Goal: Information Seeking & Learning: Learn about a topic

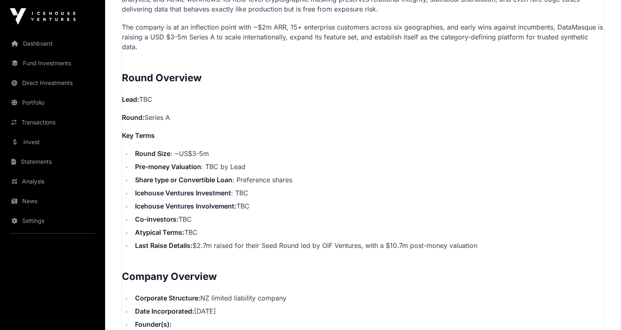
scroll to position [671, 0]
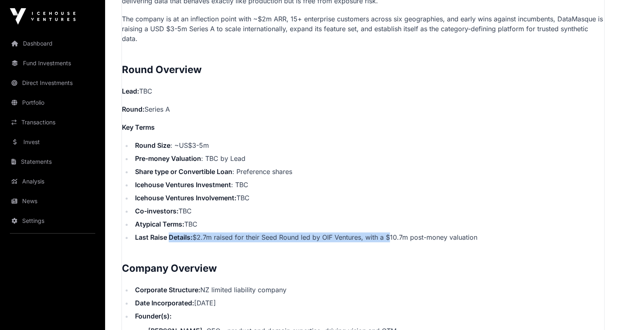
drag, startPoint x: 170, startPoint y: 240, endPoint x: 387, endPoint y: 236, distance: 217.7
click at [387, 236] on li "Last Raise Details: $2.7m raised for their Seed Round led by OIF Ventures, with…" at bounding box center [369, 237] width 472 height 10
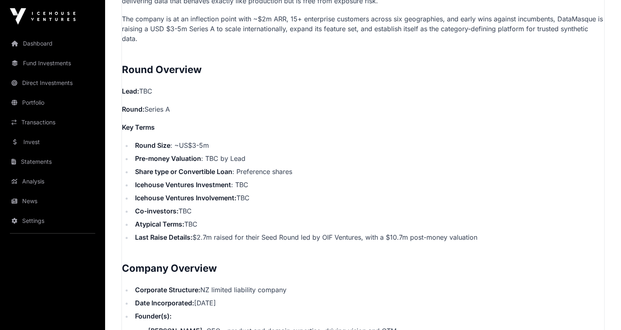
drag, startPoint x: 387, startPoint y: 236, endPoint x: 366, endPoint y: 247, distance: 24.1
drag, startPoint x: 326, startPoint y: 238, endPoint x: 444, endPoint y: 234, distance: 117.5
click at [444, 234] on li "Last Raise Details: $2.7m raised for their Seed Round led by OIF Ventures, with…" at bounding box center [369, 237] width 472 height 10
drag, startPoint x: 444, startPoint y: 234, endPoint x: 457, endPoint y: 237, distance: 13.7
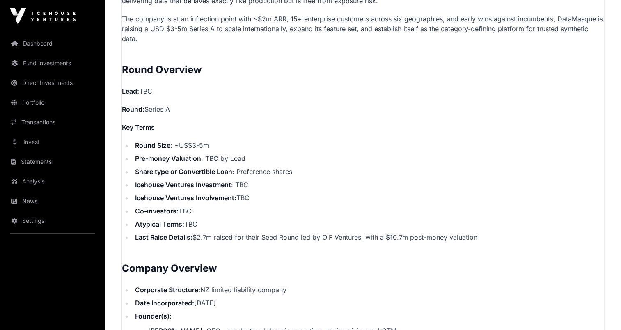
click at [457, 237] on li "Last Raise Details: $2.7m raised for their Seed Round led by OIF Ventures, with…" at bounding box center [369, 237] width 472 height 10
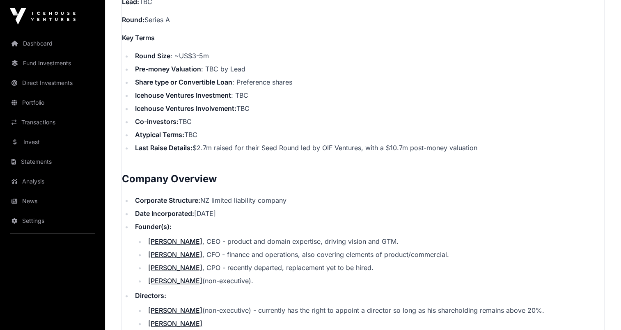
scroll to position [766, 0]
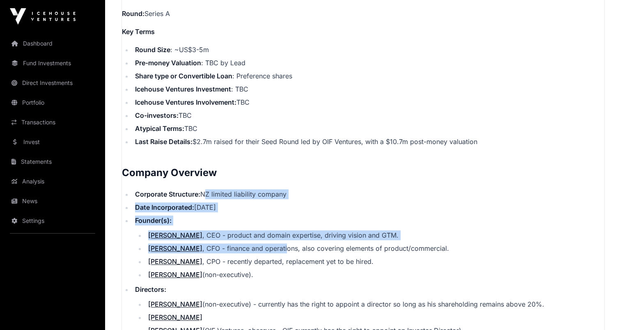
drag, startPoint x: 202, startPoint y: 195, endPoint x: 269, endPoint y: 241, distance: 81.0
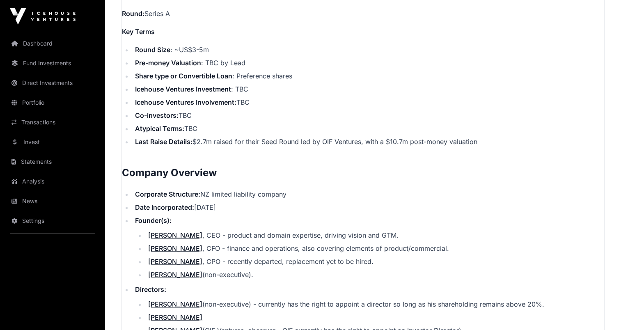
drag, startPoint x: 269, startPoint y: 241, endPoint x: 263, endPoint y: 263, distance: 23.1
click at [263, 263] on li "[PERSON_NAME] , CPO - recently departed, replacement yet to be hired." at bounding box center [375, 262] width 459 height 10
drag, startPoint x: 209, startPoint y: 189, endPoint x: 252, endPoint y: 214, distance: 50.4
drag, startPoint x: 252, startPoint y: 214, endPoint x: 248, endPoint y: 225, distance: 11.4
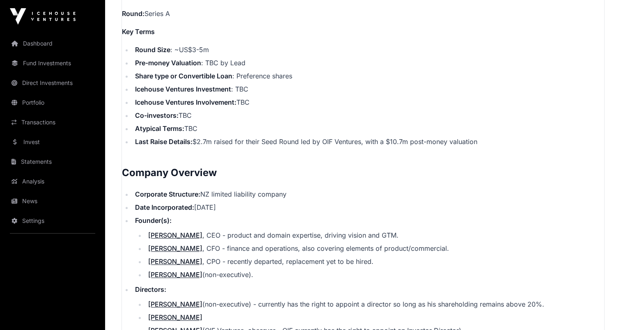
click at [248, 225] on li "Founder(s): [PERSON_NAME] , CEO - product and domain expertise, driving vision …" at bounding box center [369, 248] width 472 height 64
drag, startPoint x: 222, startPoint y: 204, endPoint x: 242, endPoint y: 221, distance: 26.0
drag, startPoint x: 242, startPoint y: 221, endPoint x: 240, endPoint y: 224, distance: 4.2
click at [240, 224] on li "Founder(s): [PERSON_NAME] , CEO - product and domain expertise, driving vision …" at bounding box center [369, 248] width 472 height 64
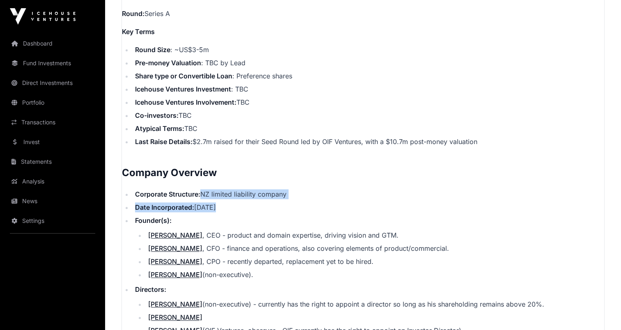
click at [201, 206] on li "Date Incorporated: [DATE]" at bounding box center [369, 207] width 472 height 10
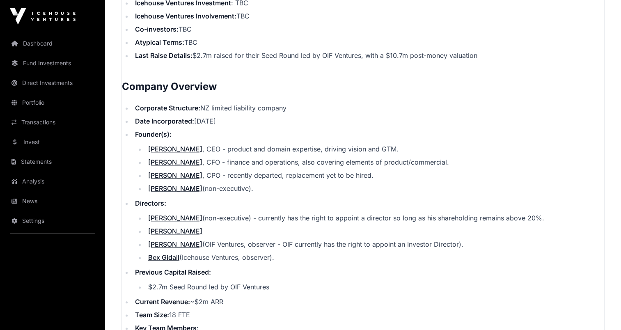
scroll to position [863, 0]
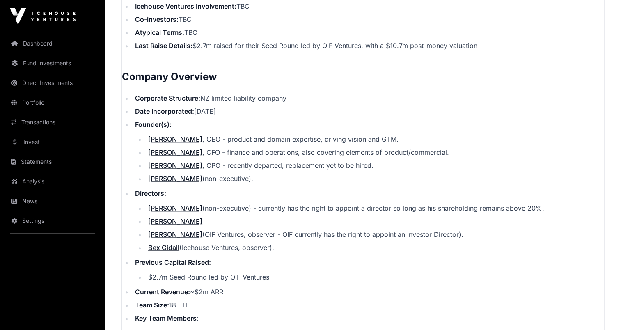
drag, startPoint x: 251, startPoint y: 211, endPoint x: 280, endPoint y: 227, distance: 33.1
click at [278, 227] on ul "[PERSON_NAME] (non-executive) - currently has the right to appoint a director s…" at bounding box center [369, 227] width 469 height 49
drag, startPoint x: 280, startPoint y: 227, endPoint x: 285, endPoint y: 234, distance: 8.8
click at [285, 234] on li "[PERSON_NAME] (OIF Ventures, observer - OIF currently has the right to appoint …" at bounding box center [375, 235] width 459 height 10
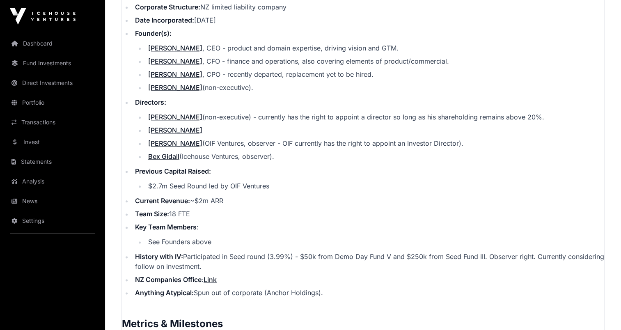
scroll to position [958, 0]
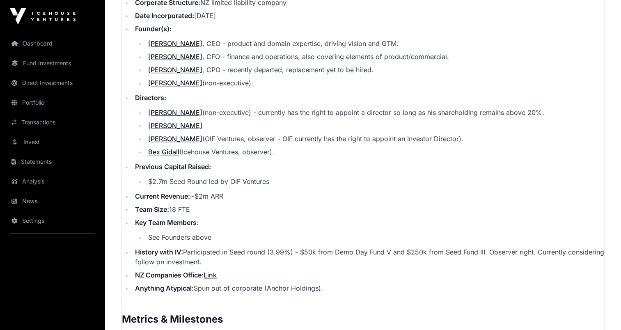
drag, startPoint x: 212, startPoint y: 250, endPoint x: 329, endPoint y: 259, distance: 117.9
click at [329, 259] on li "History with IV: Participated in Seed round (3.99%) - $50k from Demo Day Fund V…" at bounding box center [369, 257] width 472 height 20
drag, startPoint x: 329, startPoint y: 259, endPoint x: 346, endPoint y: 257, distance: 17.4
click at [346, 257] on li "History with IV: Participated in Seed round (3.99%) - $50k from Demo Day Fund V…" at bounding box center [369, 257] width 472 height 20
click at [366, 255] on li "History with IV: Participated in Seed round (3.99%) - $50k from Demo Day Fund V…" at bounding box center [369, 257] width 472 height 20
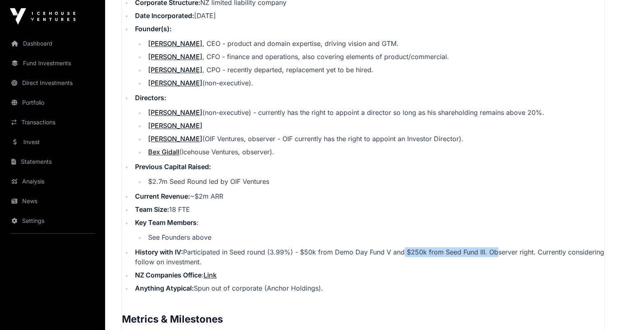
drag, startPoint x: 429, startPoint y: 252, endPoint x: 493, endPoint y: 246, distance: 64.3
click at [493, 247] on li "History with IV: Participated in Seed round (3.99%) - $50k from Demo Day Fund V…" at bounding box center [369, 257] width 472 height 20
drag, startPoint x: 493, startPoint y: 246, endPoint x: 463, endPoint y: 261, distance: 32.9
click at [463, 261] on li "History with IV: Participated in Seed round (3.99%) - $50k from Demo Day Fund V…" at bounding box center [369, 257] width 472 height 20
drag, startPoint x: 514, startPoint y: 251, endPoint x: 529, endPoint y: 251, distance: 14.4
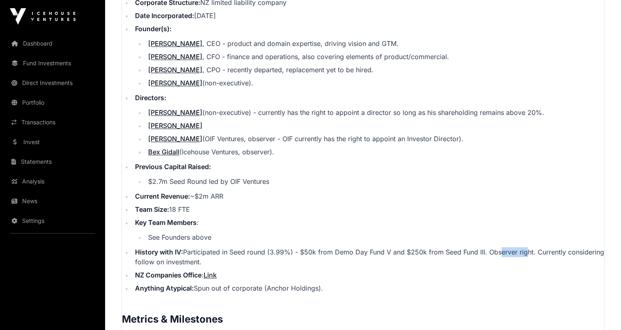
click at [527, 251] on li "History with IV: Participated in Seed round (3.99%) - $50k from Demo Day Fund V…" at bounding box center [369, 257] width 472 height 20
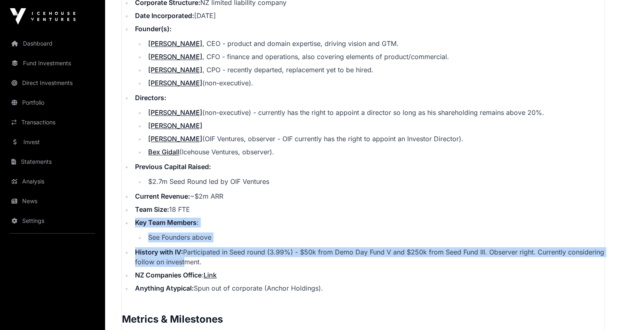
drag, startPoint x: 181, startPoint y: 262, endPoint x: 136, endPoint y: 218, distance: 62.7
click at [136, 218] on ul "Corporate Structure: NZ limited liability company Date Incorporated: [DATE] Fou…" at bounding box center [363, 146] width 483 height 296
drag, startPoint x: 136, startPoint y: 218, endPoint x: 181, endPoint y: 242, distance: 50.7
click at [181, 242] on li "See Founders above" at bounding box center [375, 237] width 459 height 10
click at [170, 248] on li "History with IV: Participated in Seed round (3.99%) - $50k from Demo Day Fund V…" at bounding box center [369, 257] width 472 height 20
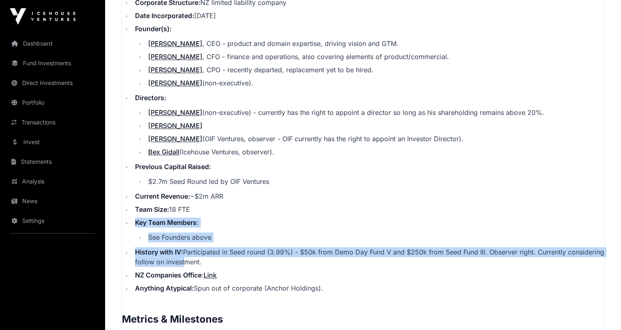
drag, startPoint x: 152, startPoint y: 264, endPoint x: 147, endPoint y: 261, distance: 5.5
click at [152, 265] on li "History with IV: Participated in Seed round (3.99%) - $50k from Demo Day Fund V…" at bounding box center [369, 257] width 472 height 20
click at [140, 219] on strong "Key Team Members" at bounding box center [166, 223] width 62 height 8
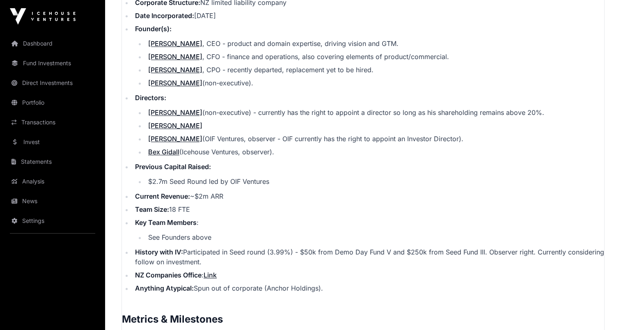
click at [147, 203] on ul "Corporate Structure: NZ limited liability company Date Incorporated: [DATE] Fou…" at bounding box center [363, 146] width 483 height 296
drag, startPoint x: 204, startPoint y: 288, endPoint x: 327, endPoint y: 288, distance: 122.8
click at [327, 288] on li "Anything Atypical: Spun out of corporate (Anchor Holdings)." at bounding box center [369, 288] width 472 height 10
drag, startPoint x: 327, startPoint y: 288, endPoint x: 297, endPoint y: 295, distance: 30.9
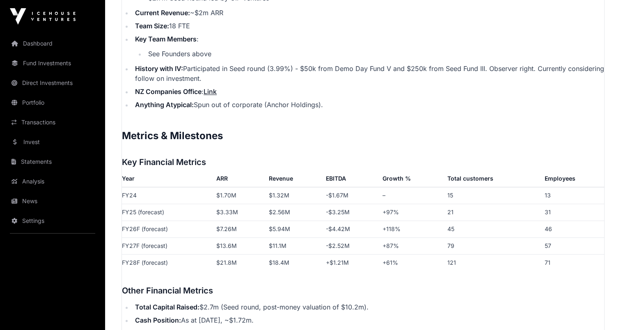
scroll to position [1150, 0]
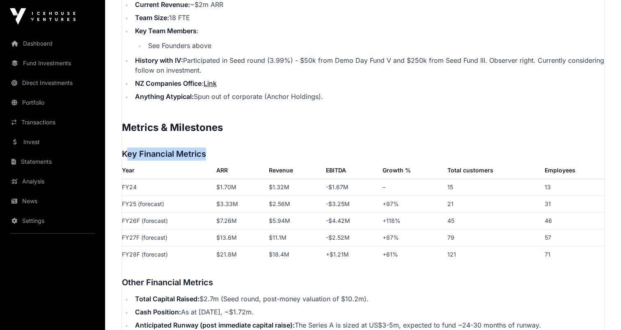
drag, startPoint x: 127, startPoint y: 155, endPoint x: 208, endPoint y: 153, distance: 81.4
click at [208, 153] on h3 "Key Financial Metrics" at bounding box center [363, 153] width 483 height 13
drag, startPoint x: 208, startPoint y: 153, endPoint x: 184, endPoint y: 143, distance: 26.2
click at [184, 143] on p "Contents Introduction Round Overview Company Overview Metrics & Milestones High…" at bounding box center [363, 194] width 483 height 1752
click at [136, 124] on h2 "Metrics & Milestones" at bounding box center [363, 127] width 483 height 13
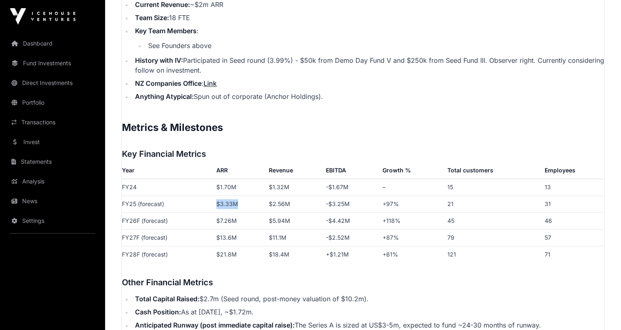
drag, startPoint x: 217, startPoint y: 205, endPoint x: 244, endPoint y: 210, distance: 27.9
click at [244, 210] on td "$3.33M" at bounding box center [239, 204] width 53 height 17
drag, startPoint x: 244, startPoint y: 210, endPoint x: 217, endPoint y: 229, distance: 33.6
click at [217, 229] on td "$13.6M" at bounding box center [239, 237] width 53 height 17
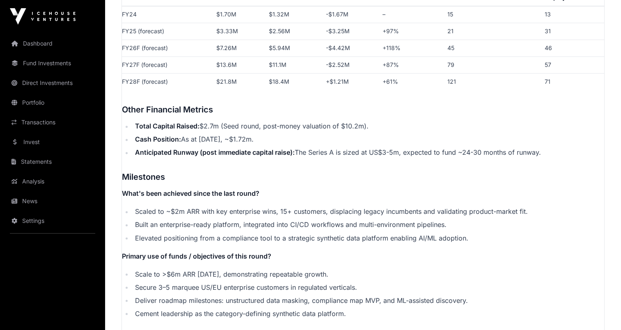
scroll to position [1341, 0]
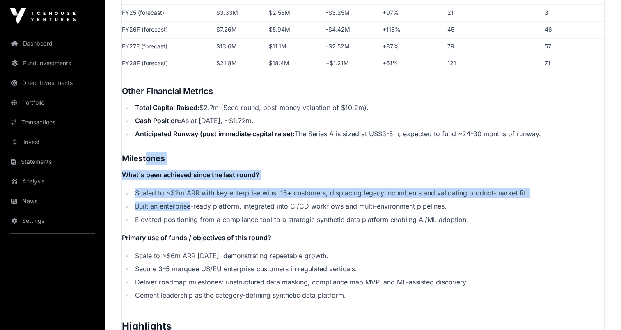
drag, startPoint x: 151, startPoint y: 166, endPoint x: 196, endPoint y: 209, distance: 62.5
click at [196, 209] on p "Contents Introduction Round Overview Company Overview Metrics & Milestones High…" at bounding box center [363, 2] width 483 height 1752
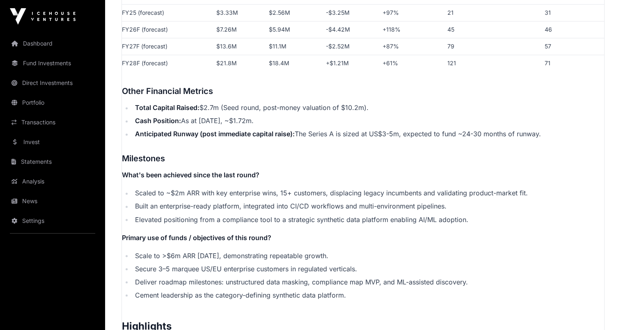
drag, startPoint x: 196, startPoint y: 209, endPoint x: 212, endPoint y: 242, distance: 36.7
click at [214, 242] on p "Contents Introduction Round Overview Company Overview Metrics & Milestones High…" at bounding box center [363, 2] width 483 height 1752
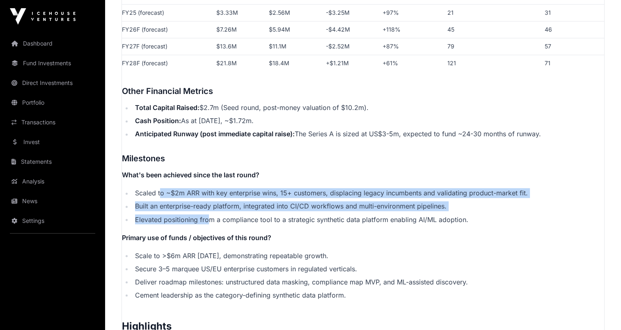
drag, startPoint x: 182, startPoint y: 199, endPoint x: 214, endPoint y: 217, distance: 37.7
click at [214, 217] on p "Contents Introduction Round Overview Company Overview Metrics & Milestones High…" at bounding box center [363, 2] width 483 height 1752
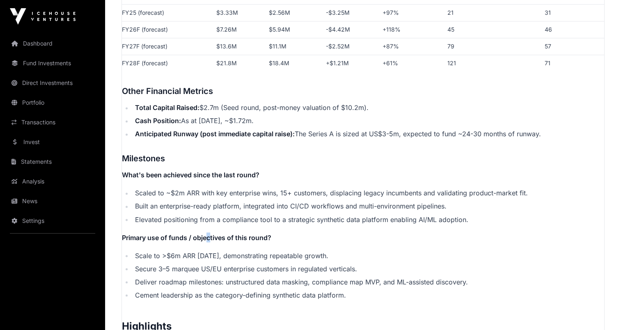
drag, startPoint x: 214, startPoint y: 217, endPoint x: 207, endPoint y: 240, distance: 23.6
click at [208, 241] on p "Primary use of funds / objectives of this round?" at bounding box center [363, 237] width 483 height 10
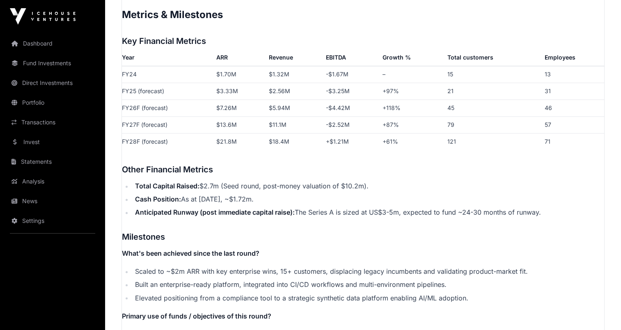
scroll to position [1246, 0]
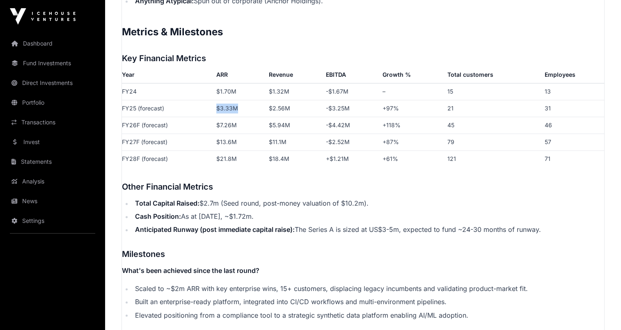
drag, startPoint x: 235, startPoint y: 108, endPoint x: 208, endPoint y: 107, distance: 27.5
click at [208, 107] on tr "FY25 (forecast) $3.33M $2.56M -$3.25M +97% 21 31" at bounding box center [363, 108] width 483 height 17
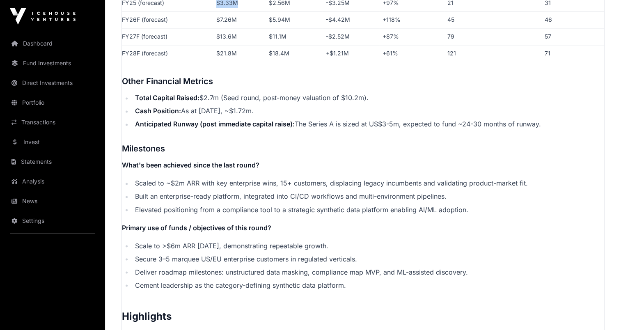
scroll to position [1341, 0]
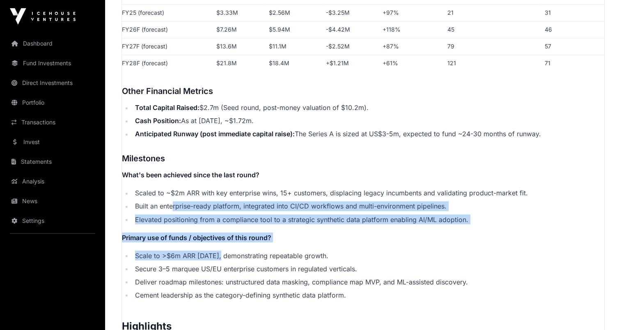
drag, startPoint x: 172, startPoint y: 200, endPoint x: 225, endPoint y: 250, distance: 72.9
click at [223, 248] on p "Contents Introduction Round Overview Company Overview Metrics & Milestones High…" at bounding box center [363, 2] width 483 height 1752
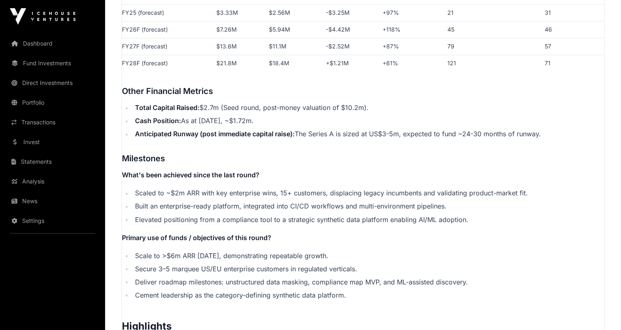
drag, startPoint x: 225, startPoint y: 250, endPoint x: 242, endPoint y: 274, distance: 29.5
click at [242, 274] on ul "Scale to >$6m ARR [DATE], demonstrating repeatable growth. Secure 3–5 marquee U…" at bounding box center [363, 275] width 483 height 49
drag, startPoint x: 186, startPoint y: 253, endPoint x: 313, endPoint y: 256, distance: 127.8
click at [313, 256] on li "Scale to >$6m ARR [DATE], demonstrating repeatable growth." at bounding box center [369, 256] width 472 height 10
drag, startPoint x: 313, startPoint y: 256, endPoint x: 249, endPoint y: 274, distance: 66.5
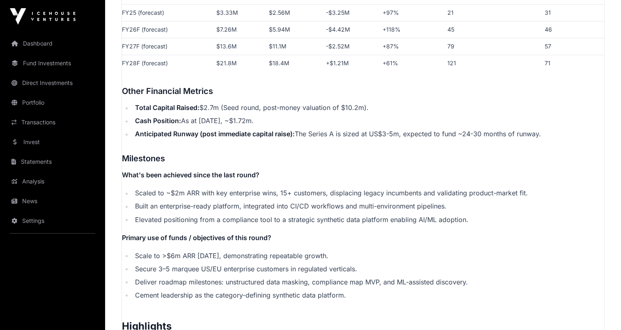
click at [253, 277] on li "Deliver roadmap milestones: unstructured data masking, compliance map MVP, and …" at bounding box center [369, 282] width 472 height 10
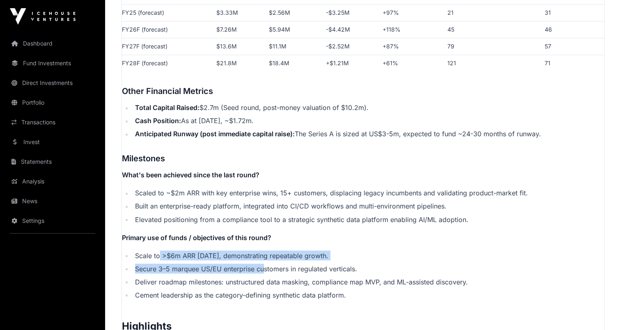
drag, startPoint x: 161, startPoint y: 254, endPoint x: 268, endPoint y: 263, distance: 108.0
click at [268, 263] on ul "Scale to >$6m ARR [DATE], demonstrating repeatable growth. Secure 3–5 marquee U…" at bounding box center [363, 275] width 483 height 49
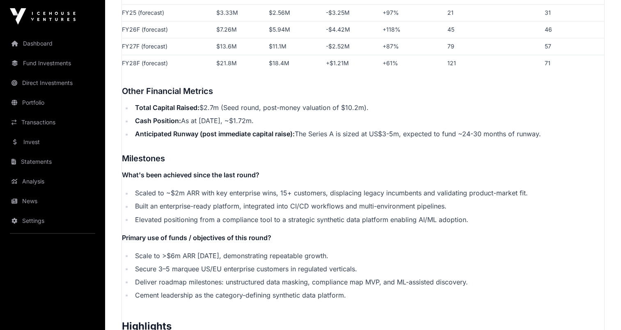
drag, startPoint x: 268, startPoint y: 263, endPoint x: 228, endPoint y: 275, distance: 42.0
click at [228, 278] on li "Deliver roadmap milestones: unstructured data masking, compliance map MVP, and …" at bounding box center [369, 282] width 472 height 10
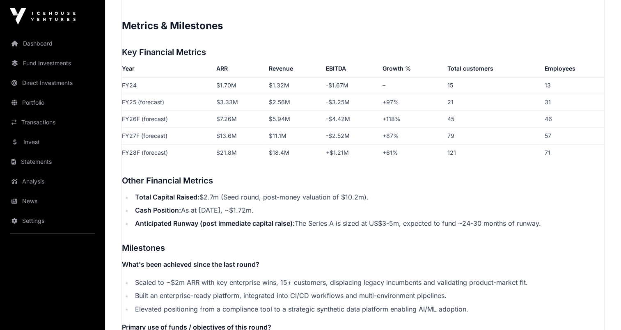
scroll to position [1246, 0]
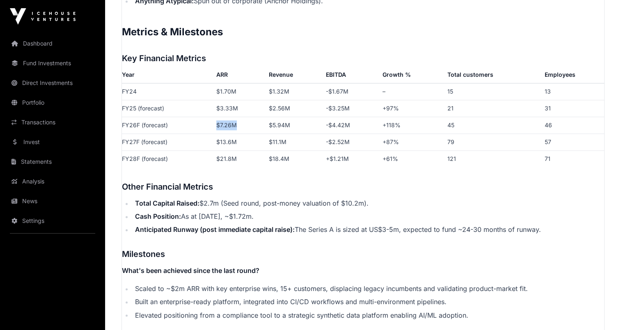
drag, startPoint x: 239, startPoint y: 122, endPoint x: 200, endPoint y: 125, distance: 38.7
click at [200, 125] on tr "FY26F (forecast) $7.26M $5.94M -$4.42M +118% 45 46" at bounding box center [363, 125] width 483 height 17
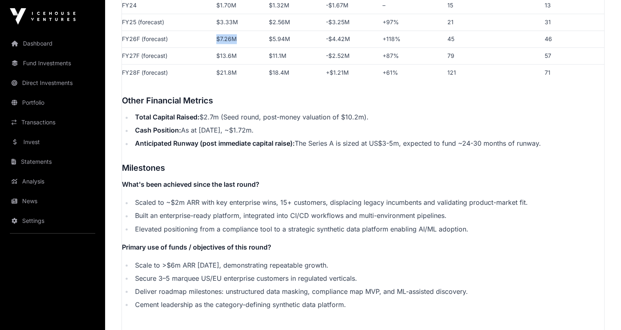
scroll to position [1341, 0]
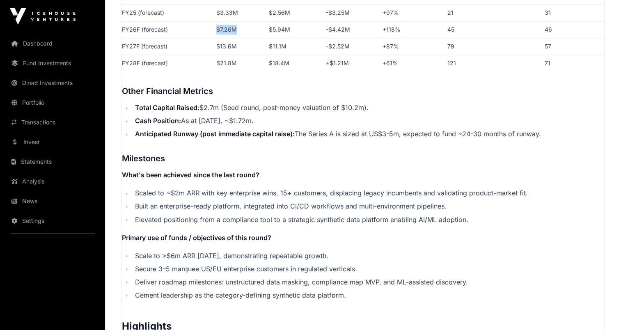
drag, startPoint x: 216, startPoint y: 251, endPoint x: 343, endPoint y: 249, distance: 127.3
click at [342, 251] on li "Scale to >$6m ARR [DATE], demonstrating repeatable growth." at bounding box center [369, 256] width 472 height 10
drag, startPoint x: 343, startPoint y: 249, endPoint x: 311, endPoint y: 270, distance: 38.4
click at [312, 270] on li "Secure 3–5 marquee US/EU enterprise customers in regulated verticals." at bounding box center [369, 269] width 472 height 10
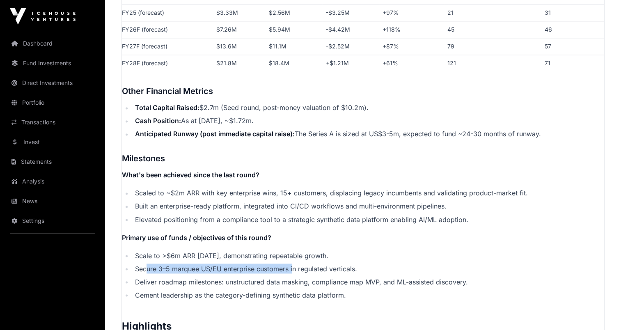
drag, startPoint x: 146, startPoint y: 268, endPoint x: 294, endPoint y: 266, distance: 148.3
click at [294, 266] on li "Secure 3–5 marquee US/EU enterprise customers in regulated verticals." at bounding box center [369, 269] width 472 height 10
drag, startPoint x: 294, startPoint y: 266, endPoint x: 251, endPoint y: 279, distance: 44.7
click at [251, 279] on li "Deliver roadmap milestones: unstructured data masking, compliance map MVP, and …" at bounding box center [369, 282] width 472 height 10
drag, startPoint x: 180, startPoint y: 266, endPoint x: 354, endPoint y: 262, distance: 174.2
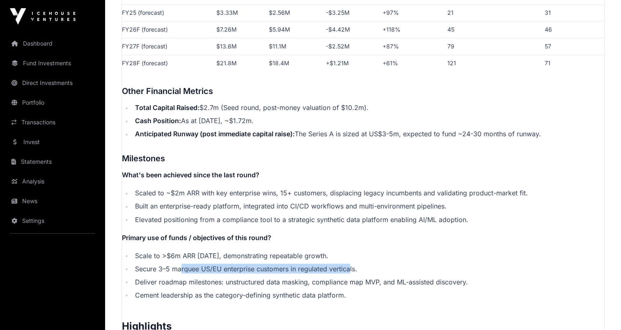
click at [354, 262] on ul "Scale to >$6m ARR [DATE], demonstrating repeatable growth. Secure 3–5 marquee U…" at bounding box center [363, 275] width 483 height 49
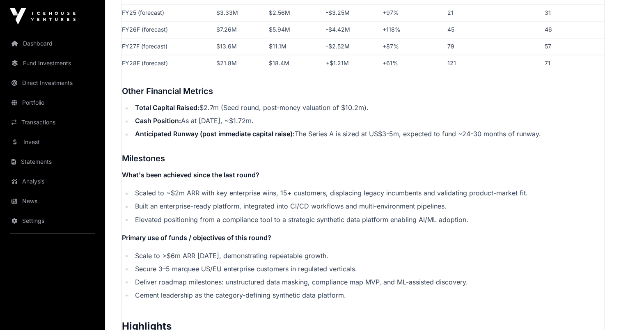
drag, startPoint x: 354, startPoint y: 262, endPoint x: 295, endPoint y: 279, distance: 62.4
click at [295, 279] on li "Deliver roadmap milestones: unstructured data masking, compliance map MVP, and …" at bounding box center [369, 282] width 472 height 10
drag, startPoint x: 140, startPoint y: 278, endPoint x: 470, endPoint y: 271, distance: 329.9
click at [470, 271] on ul "Scale to >$6m ARR [DATE], demonstrating repeatable growth. Secure 3–5 marquee U…" at bounding box center [363, 275] width 483 height 49
click at [281, 292] on li "Cement leadership as the category-defining synthetic data platform." at bounding box center [369, 295] width 472 height 10
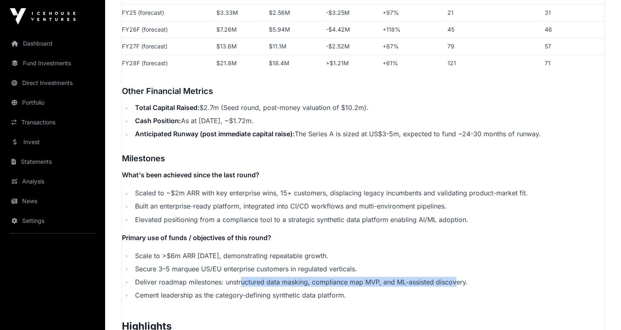
drag, startPoint x: 240, startPoint y: 284, endPoint x: 458, endPoint y: 283, distance: 217.7
click at [457, 283] on li "Deliver roadmap milestones: unstructured data masking, compliance map MVP, and …" at bounding box center [369, 282] width 472 height 10
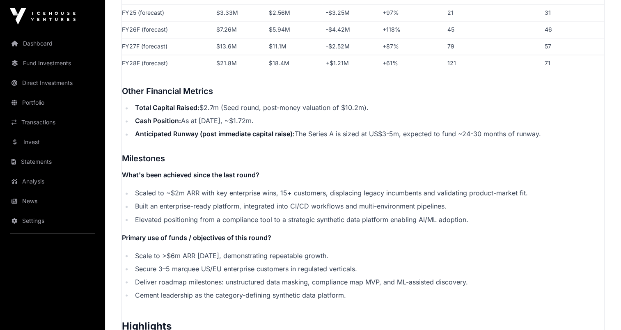
drag, startPoint x: 458, startPoint y: 283, endPoint x: 404, endPoint y: 287, distance: 54.0
click at [409, 287] on ul "Scale to >$6m ARR [DATE], demonstrating repeatable growth. Secure 3–5 marquee U…" at bounding box center [363, 275] width 483 height 49
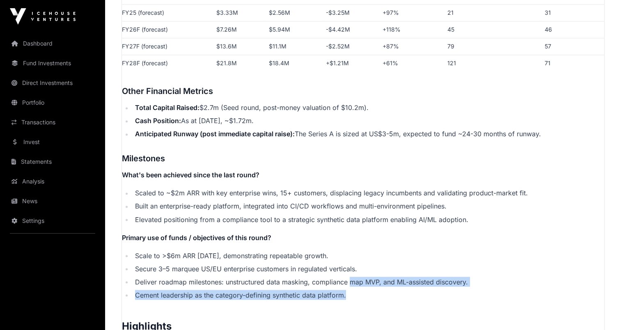
drag, startPoint x: 389, startPoint y: 281, endPoint x: 455, endPoint y: 286, distance: 65.9
click at [455, 286] on ul "Scale to >$6m ARR [DATE], demonstrating repeatable growth. Secure 3–5 marquee U…" at bounding box center [363, 275] width 483 height 49
drag, startPoint x: 247, startPoint y: 286, endPoint x: 199, endPoint y: 276, distance: 49.1
click at [247, 286] on ul "Scale to >$6m ARR [DATE], demonstrating repeatable growth. Secure 3–5 marquee U…" at bounding box center [363, 275] width 483 height 49
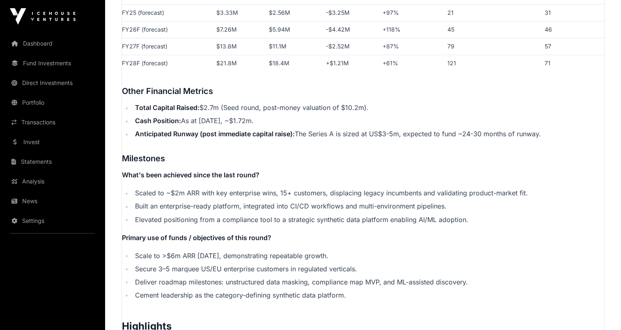
click at [184, 275] on ul "Scale to >$6m ARR [DATE], demonstrating repeatable growth. Secure 3–5 marquee U…" at bounding box center [363, 275] width 483 height 49
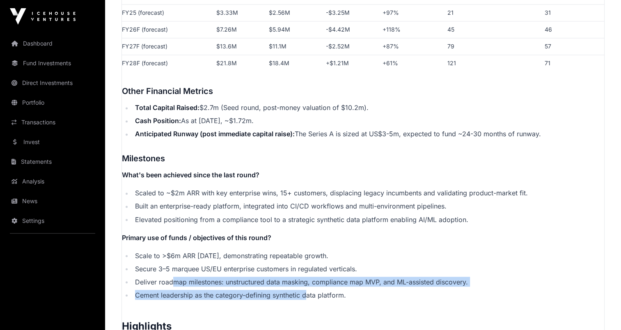
drag, startPoint x: 172, startPoint y: 276, endPoint x: 311, endPoint y: 292, distance: 140.5
click at [311, 292] on ul "Scale to >$6m ARR [DATE], demonstrating repeatable growth. Secure 3–5 marquee U…" at bounding box center [363, 275] width 483 height 49
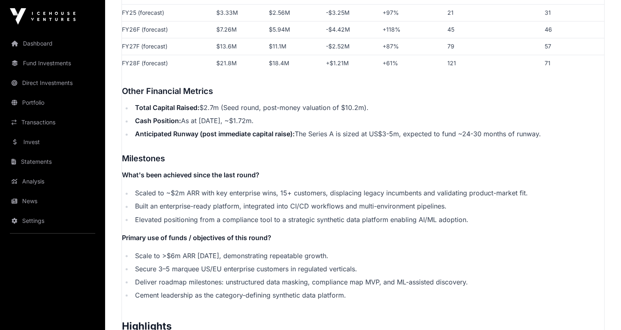
click at [214, 264] on li "Secure 3–5 marquee US/EU enterprise customers in regulated verticals." at bounding box center [369, 269] width 472 height 10
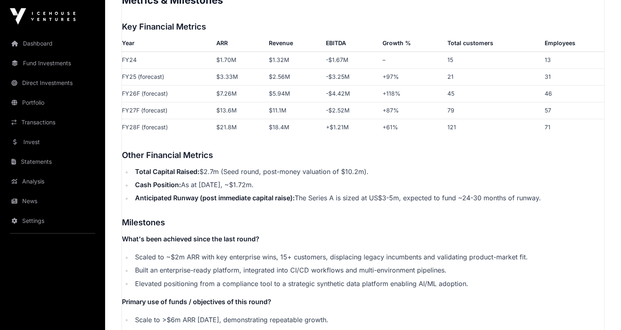
scroll to position [1246, 0]
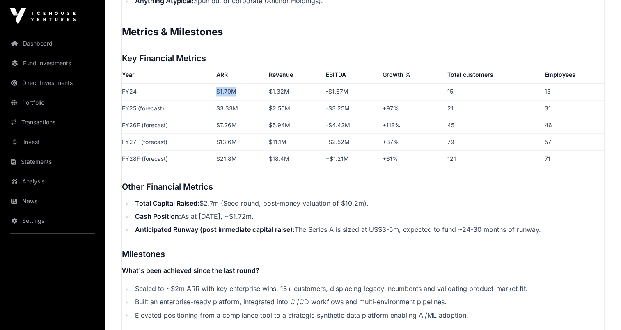
drag, startPoint x: 220, startPoint y: 92, endPoint x: 244, endPoint y: 92, distance: 23.4
click at [244, 92] on tr "FY24 $1.70M $1.32M -$1.67M – 15 13" at bounding box center [363, 91] width 483 height 17
drag, startPoint x: 244, startPoint y: 92, endPoint x: 239, endPoint y: 108, distance: 16.5
click at [239, 108] on tr "FY25 (forecast) $3.33M $2.56M -$3.25M +97% 21 31" at bounding box center [363, 108] width 483 height 17
drag, startPoint x: 239, startPoint y: 108, endPoint x: 246, endPoint y: 127, distance: 19.8
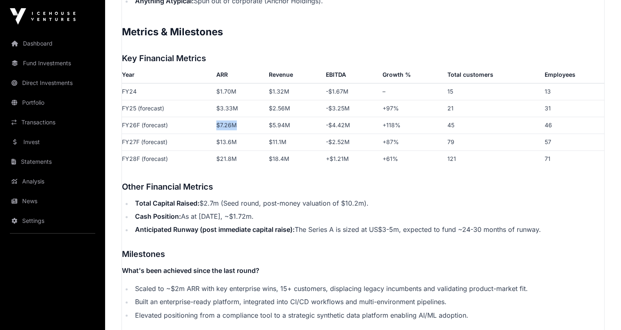
click at [246, 127] on td "$7.26M" at bounding box center [239, 125] width 53 height 17
drag, startPoint x: 246, startPoint y: 127, endPoint x: 233, endPoint y: 143, distance: 21.0
click at [233, 143] on tr "FY27F (forecast) $13.6M $11.1M -$2.52M +87% 79 57" at bounding box center [363, 141] width 483 height 17
drag, startPoint x: 156, startPoint y: 288, endPoint x: 205, endPoint y: 292, distance: 49.5
click at [205, 292] on li "Scaled to ~$2m ARR with key enterprise wins, 15+ customers, displacing legacy i…" at bounding box center [369, 289] width 472 height 10
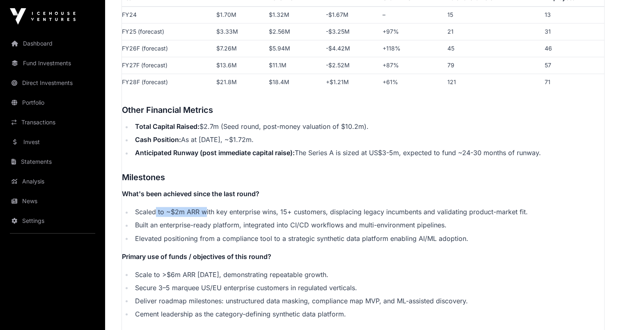
scroll to position [1341, 0]
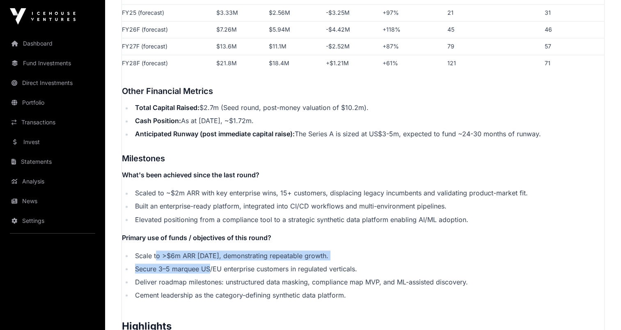
drag, startPoint x: 155, startPoint y: 257, endPoint x: 209, endPoint y: 265, distance: 54.9
click at [209, 265] on ul "Scale to >$6m ARR [DATE], demonstrating repeatable growth. Secure 3–5 marquee U…" at bounding box center [363, 275] width 483 height 49
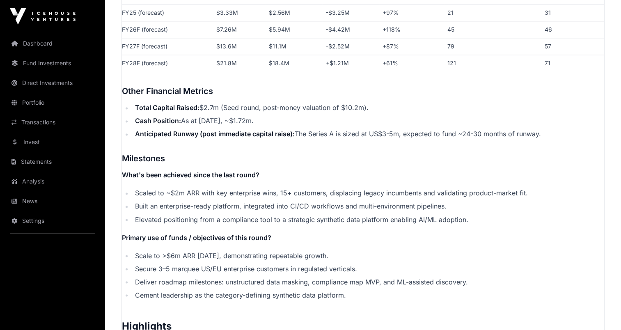
drag, startPoint x: 209, startPoint y: 265, endPoint x: 215, endPoint y: 272, distance: 8.7
click at [215, 272] on li "Secure 3–5 marquee US/EU enterprise customers in regulated verticals." at bounding box center [369, 269] width 472 height 10
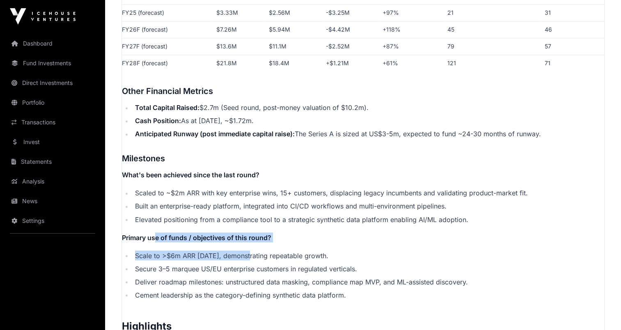
drag, startPoint x: 210, startPoint y: 242, endPoint x: 244, endPoint y: 248, distance: 34.2
click at [244, 248] on p "Contents Introduction Round Overview Company Overview Metrics & Milestones High…" at bounding box center [363, 2] width 483 height 1752
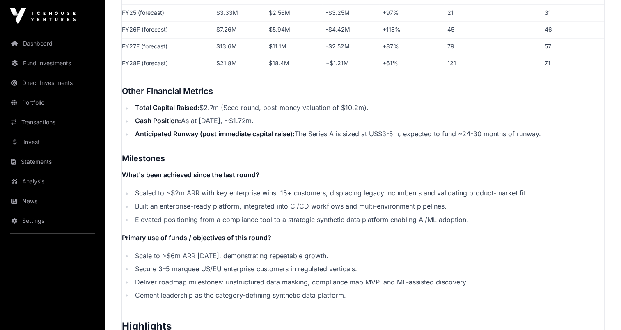
drag, startPoint x: 244, startPoint y: 248, endPoint x: 209, endPoint y: 265, distance: 39.3
click at [210, 265] on li "Secure 3–5 marquee US/EU enterprise customers in regulated verticals." at bounding box center [369, 269] width 472 height 10
drag, startPoint x: 209, startPoint y: 265, endPoint x: 170, endPoint y: 255, distance: 39.7
click at [170, 255] on li "Scale to >$6m ARR [DATE], demonstrating repeatable growth." at bounding box center [369, 256] width 472 height 10
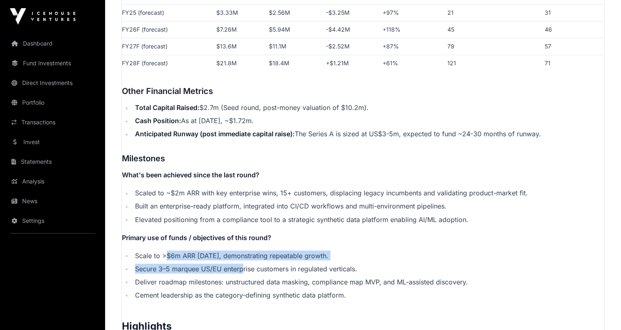
drag, startPoint x: 165, startPoint y: 254, endPoint x: 247, endPoint y: 260, distance: 82.4
click at [247, 260] on ul "Scale to >$6m ARR [DATE], demonstrating repeatable growth. Secure 3–5 marquee U…" at bounding box center [363, 275] width 483 height 49
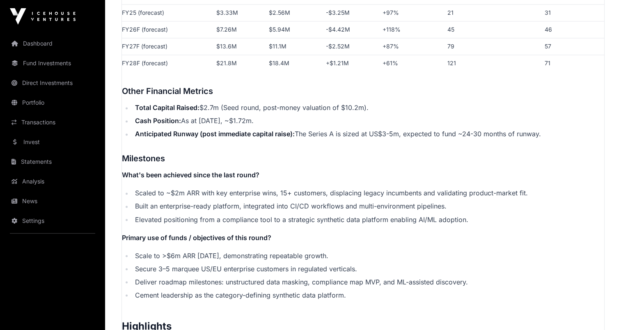
drag
click at [225, 274] on ul "Scale to >$6m ARR [DATE], demonstrating repeatable growth. Secure 3–5 marquee U…" at bounding box center [363, 275] width 483 height 49
drag, startPoint x: 218, startPoint y: 46, endPoint x: 244, endPoint y: 48, distance: 26.0
click at [244, 48] on td "$13.6M" at bounding box center [239, 46] width 53 height 17
drag, startPoint x: 169, startPoint y: 258, endPoint x: 207, endPoint y: 256, distance: 37.8
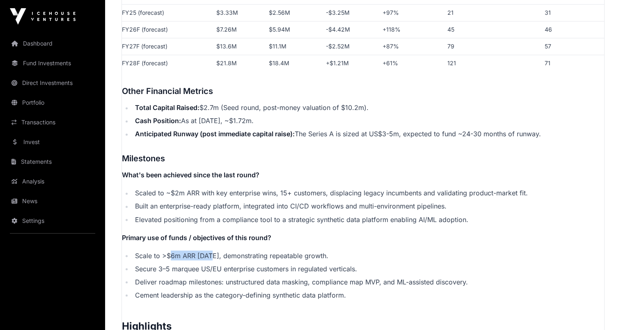
click at [207, 256] on li "Scale to >$6m ARR [DATE], demonstrating repeatable growth." at bounding box center [369, 256] width 472 height 10
drag, startPoint x: 207, startPoint y: 256, endPoint x: 203, endPoint y: 281, distance: 24.5
click at [203, 281] on li "Deliver roadmap milestones: unstructured data masking, compliance map MVP, and …" at bounding box center [369, 282] width 472 height 10
drag, startPoint x: 203, startPoint y: 281, endPoint x: 147, endPoint y: 240, distance: 68.8
click at [147, 240] on strong "Primary use of funds / objectives of this round?" at bounding box center [197, 237] width 150 height 8
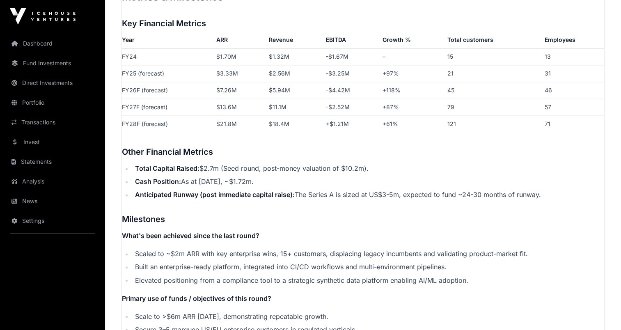
scroll to position [1288, 0]
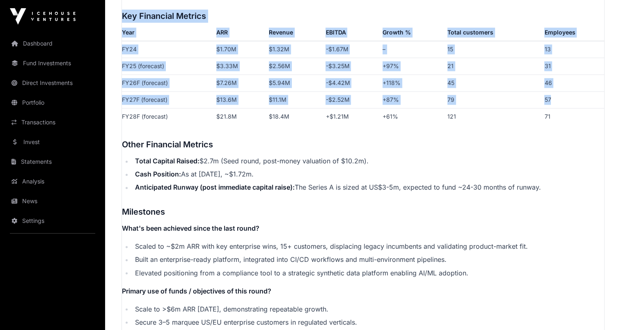
drag, startPoint x: 552, startPoint y: 99, endPoint x: 123, endPoint y: 19, distance: 436.6
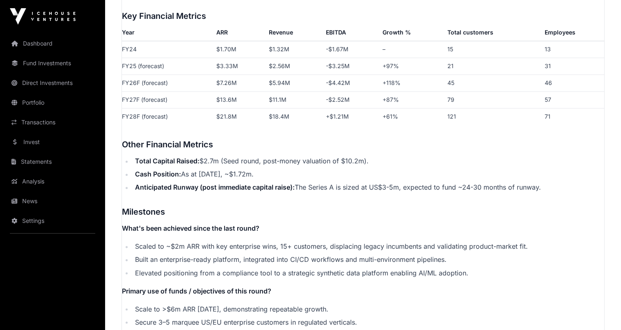
click at [230, 176] on li "Cash Position: As at [DATE], ~$1.72m." at bounding box center [369, 174] width 472 height 10
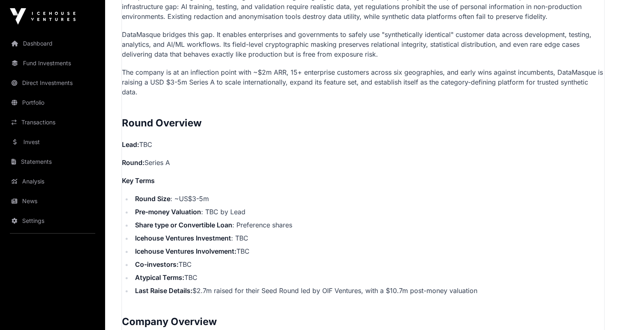
scroll to position [0, 0]
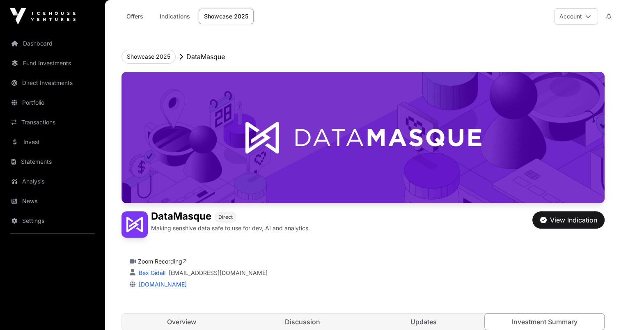
click at [154, 272] on link "Bex Gidall" at bounding box center [151, 272] width 28 height 7
